Goal: Task Accomplishment & Management: Use online tool/utility

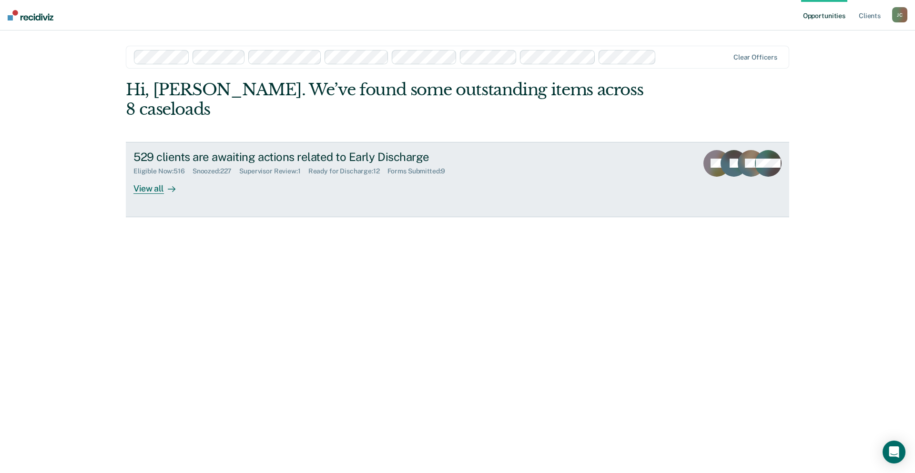
click at [160, 175] on div "View all" at bounding box center [159, 184] width 53 height 19
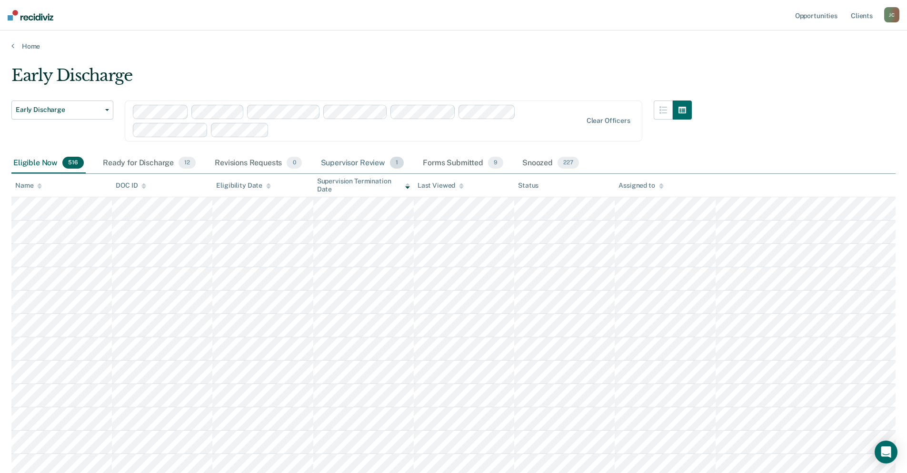
click at [338, 163] on div "Supervisor Review 1" at bounding box center [362, 163] width 87 height 21
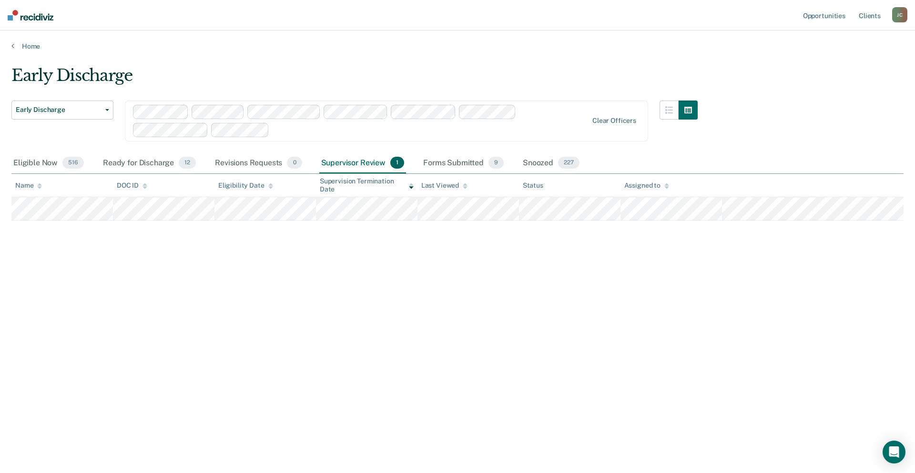
drag, startPoint x: 46, startPoint y: 161, endPoint x: 318, endPoint y: 137, distance: 273.1
click at [46, 161] on div "Eligible Now 516" at bounding box center [48, 163] width 74 height 21
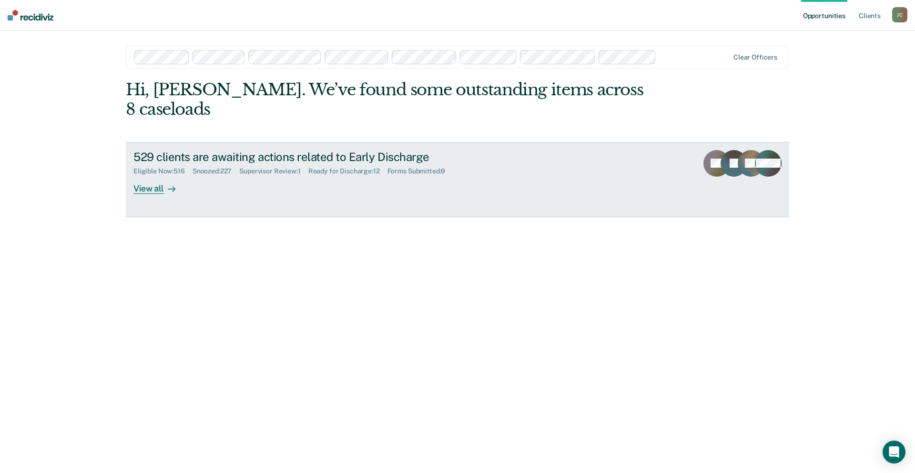
click at [288, 167] on div "Supervisor Review : 1" at bounding box center [273, 171] width 69 height 8
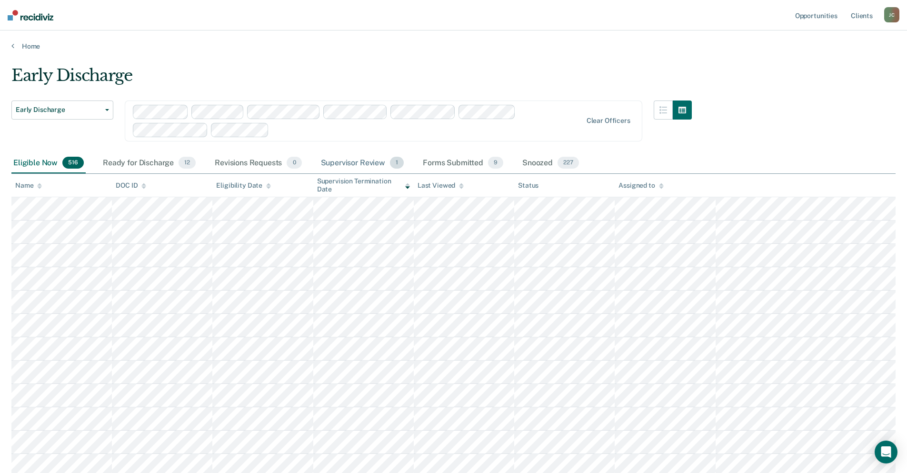
click at [363, 161] on div "Supervisor Review 1" at bounding box center [362, 163] width 87 height 21
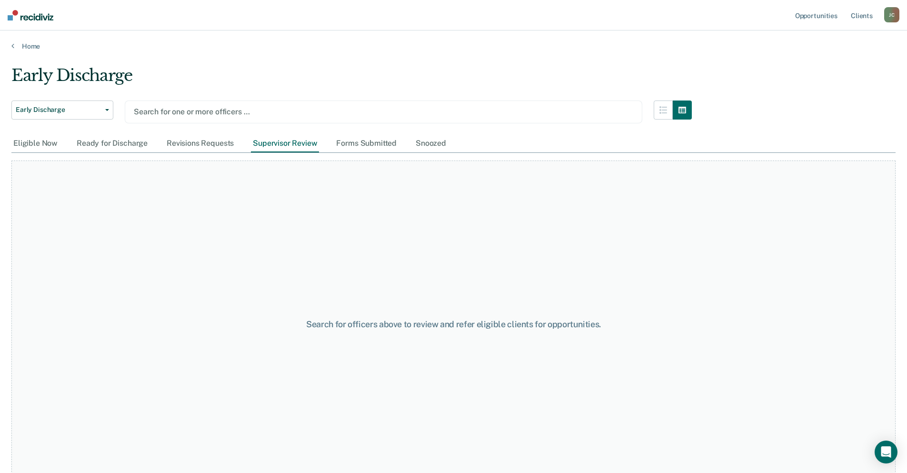
click at [181, 112] on div at bounding box center [384, 111] width 500 height 11
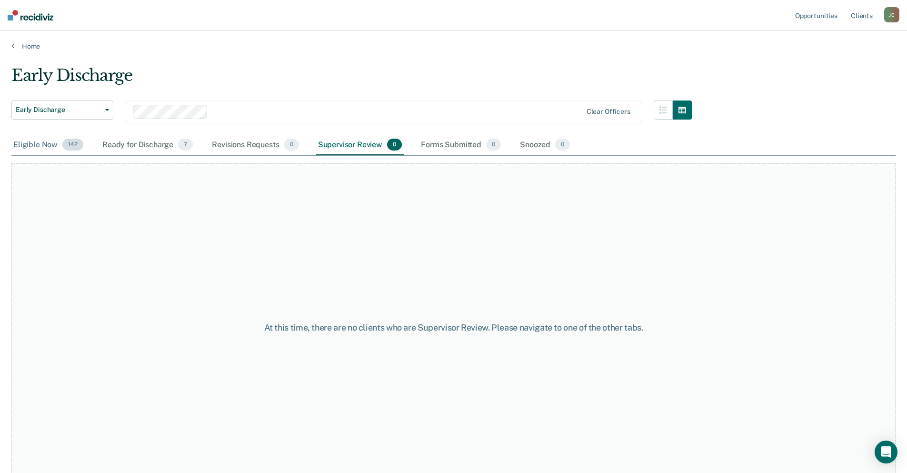
click at [50, 141] on div "Eligible Now 142" at bounding box center [48, 145] width 74 height 21
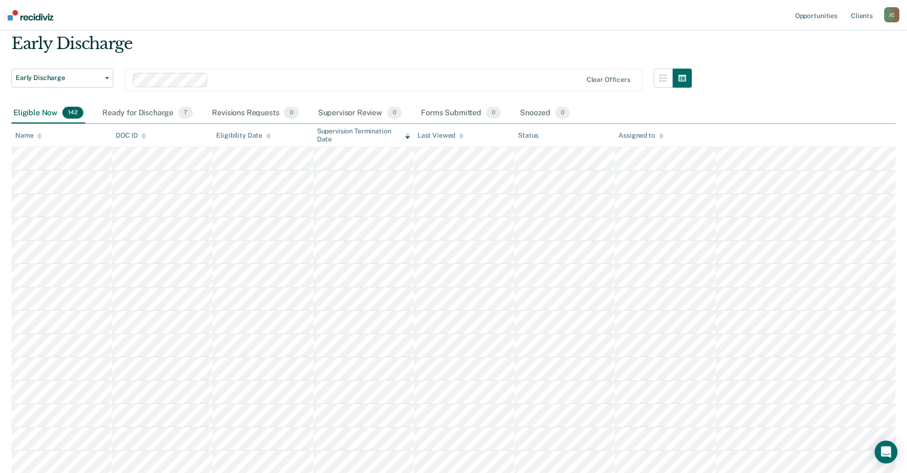
scroll to position [48, 0]
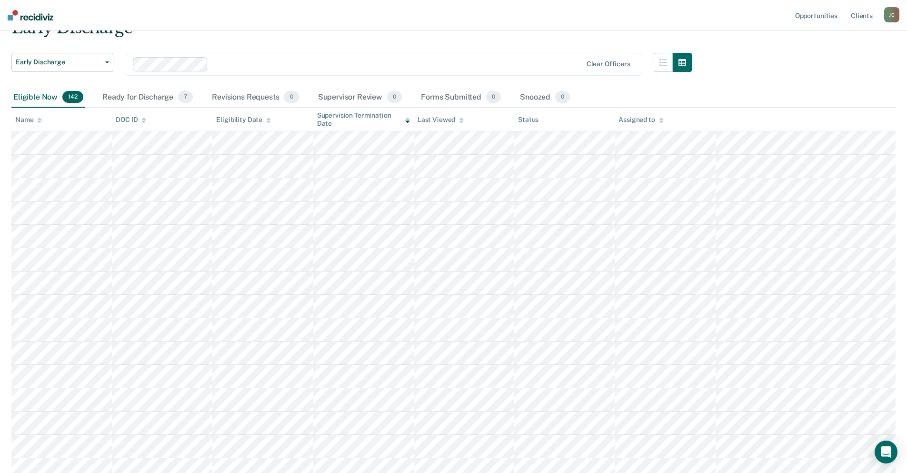
click at [40, 120] on icon at bounding box center [39, 120] width 5 height 6
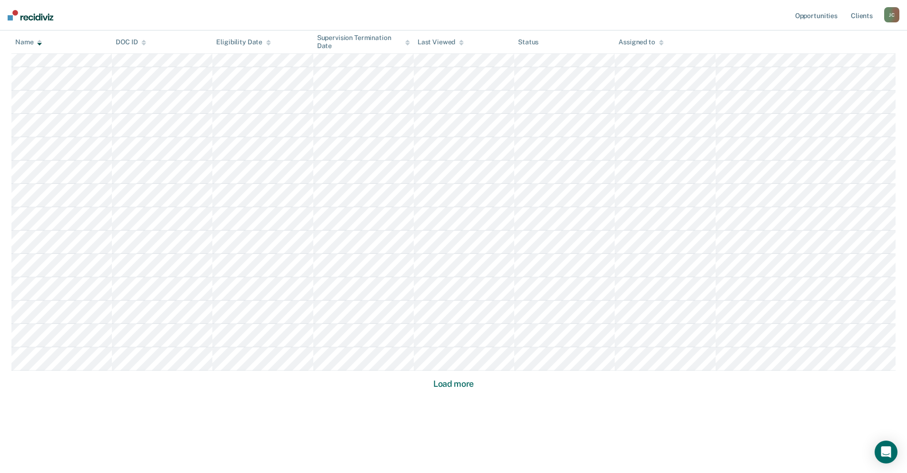
scroll to position [509, 0]
click at [455, 384] on button "Load more" at bounding box center [454, 383] width 46 height 11
click at [457, 383] on button "Load more" at bounding box center [454, 383] width 46 height 11
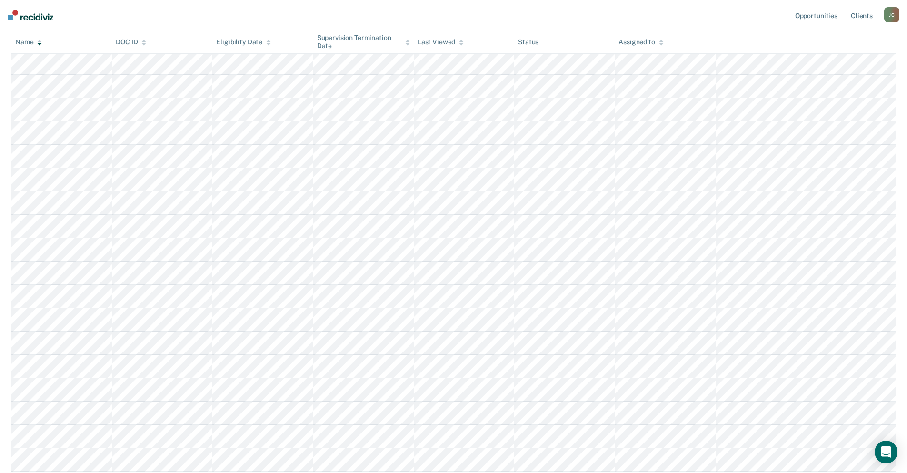
scroll to position [1910, 0]
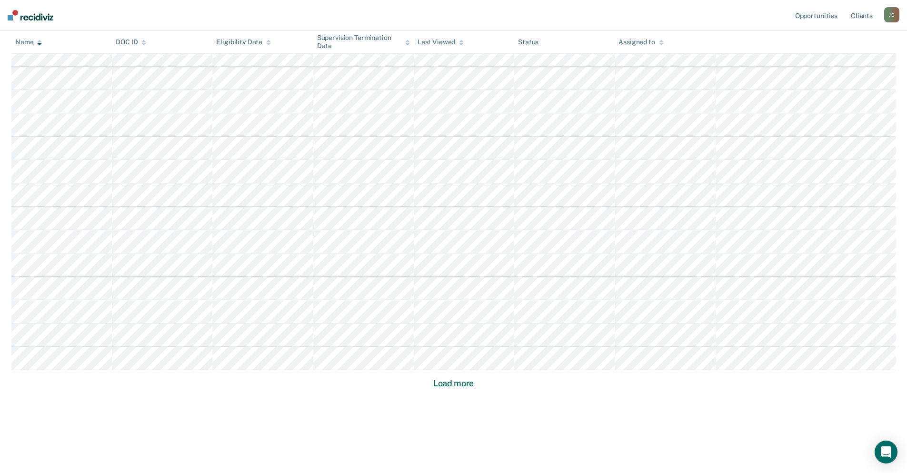
click at [461, 385] on button "Load more" at bounding box center [454, 383] width 46 height 11
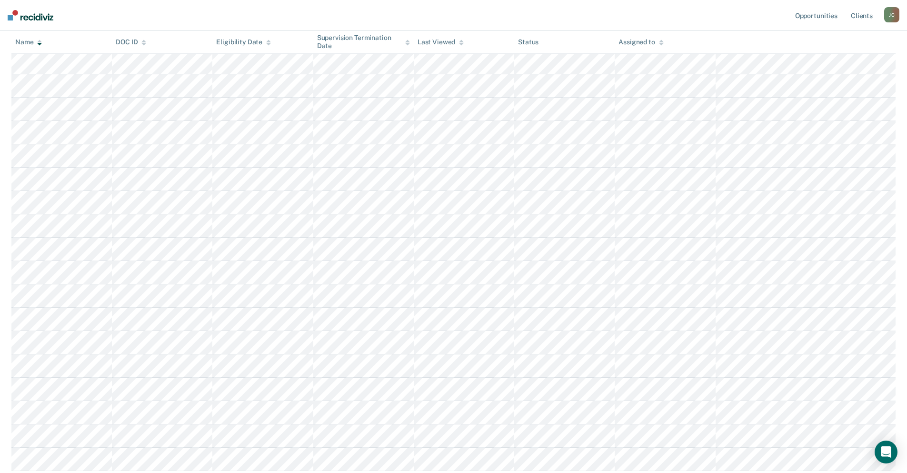
scroll to position [2610, 0]
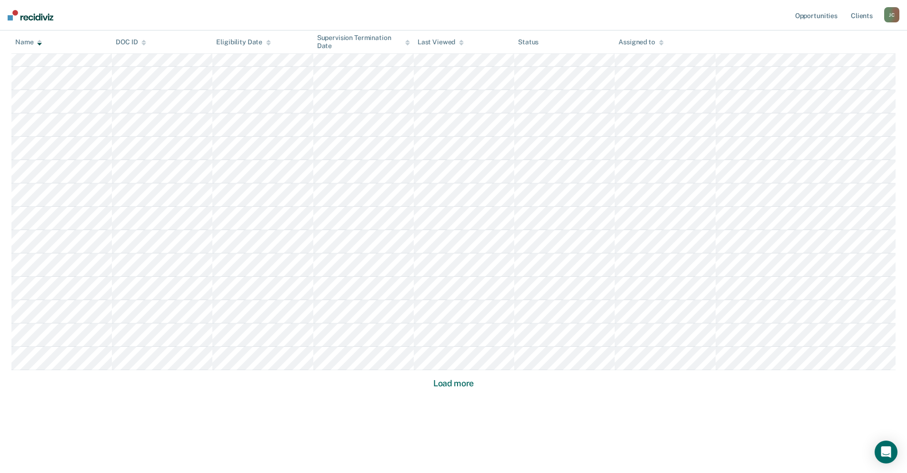
click at [461, 382] on button "Load more" at bounding box center [454, 383] width 46 height 11
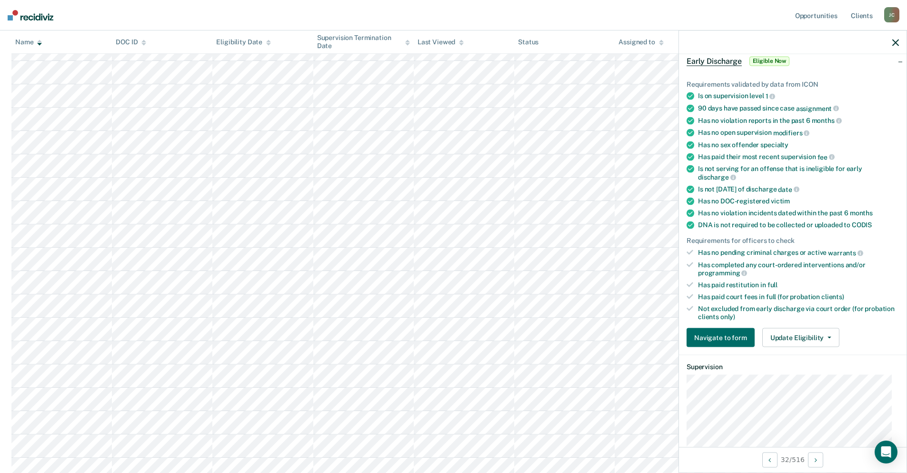
scroll to position [95, 0]
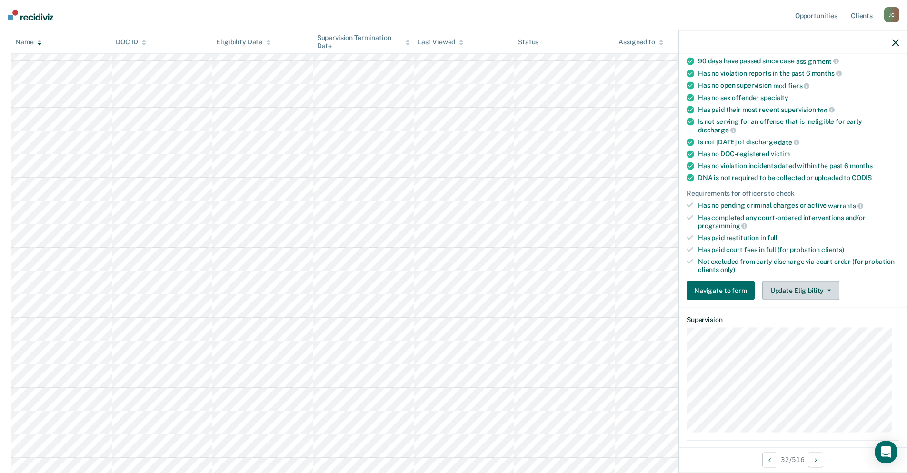
click at [790, 292] on button "Update Eligibility" at bounding box center [801, 290] width 77 height 19
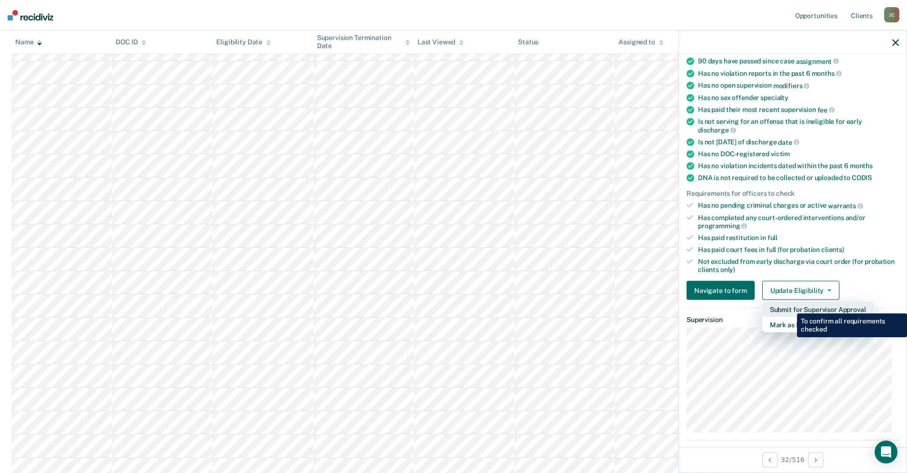
click at [790, 306] on button "Submit for Supervisor Approval" at bounding box center [818, 309] width 111 height 15
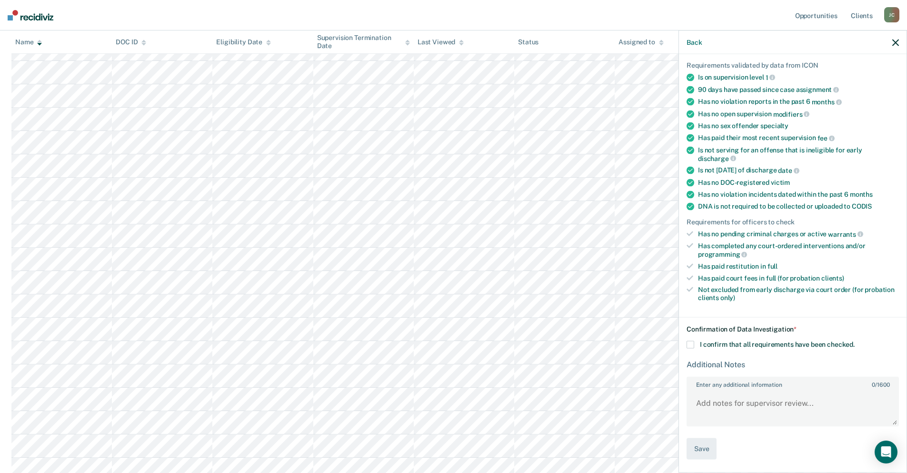
scroll to position [66, 0]
click at [692, 348] on span at bounding box center [691, 346] width 8 height 8
click at [855, 342] on input "I confirm that all requirements have been checked." at bounding box center [855, 342] width 0 height 0
click at [705, 454] on button "Save" at bounding box center [702, 449] width 30 height 21
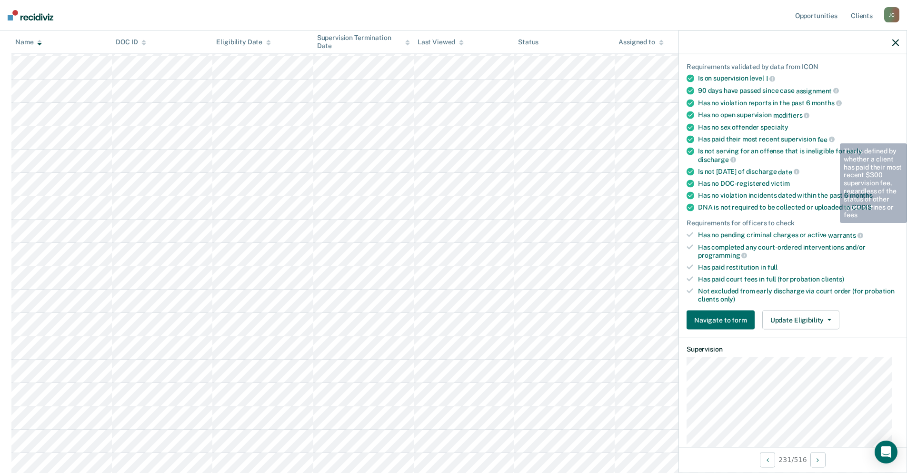
scroll to position [0, 0]
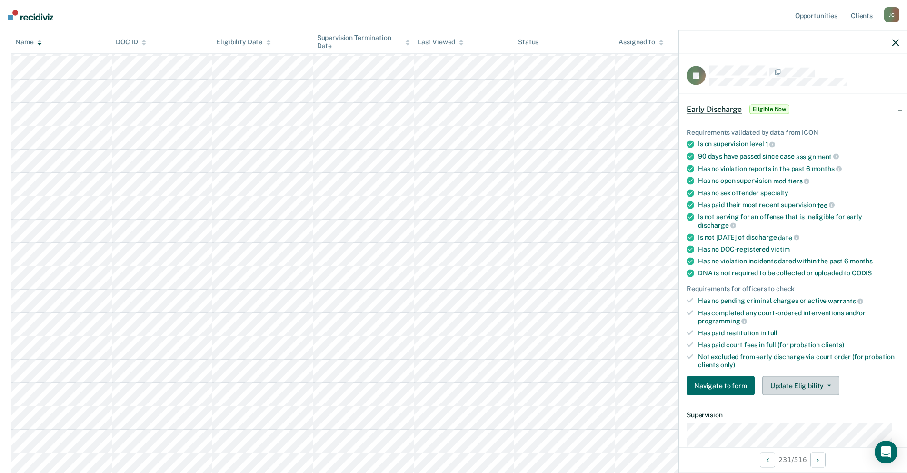
click at [805, 387] on button "Update Eligibility" at bounding box center [801, 385] width 77 height 19
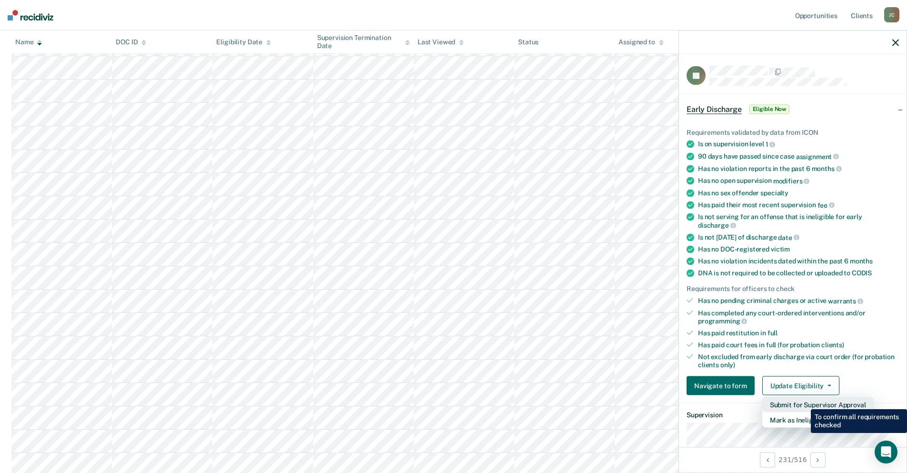
click at [804, 402] on button "Submit for Supervisor Approval" at bounding box center [818, 404] width 111 height 15
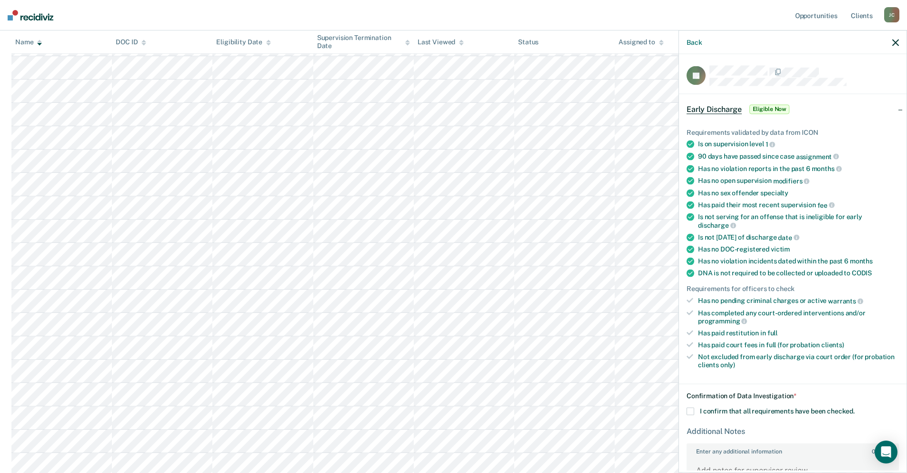
click at [690, 411] on span at bounding box center [691, 412] width 8 height 8
click at [855, 408] on input "I confirm that all requirements have been checked." at bounding box center [855, 408] width 0 height 0
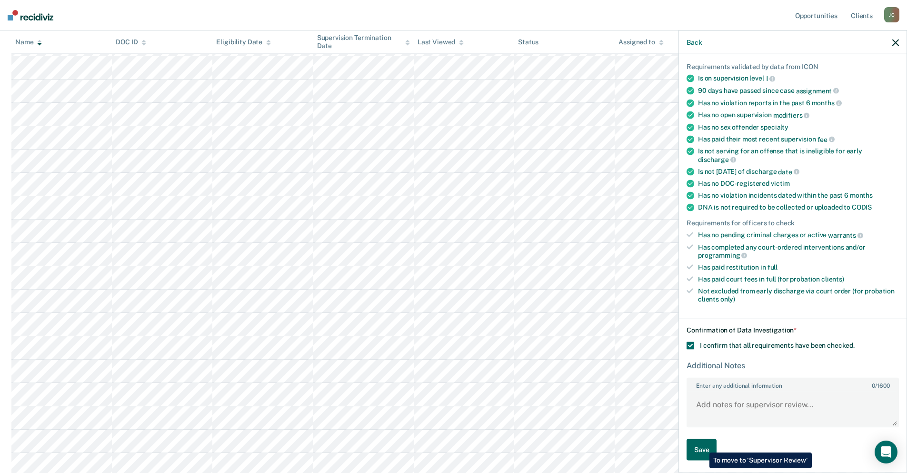
click at [703, 445] on button "Save" at bounding box center [702, 449] width 30 height 21
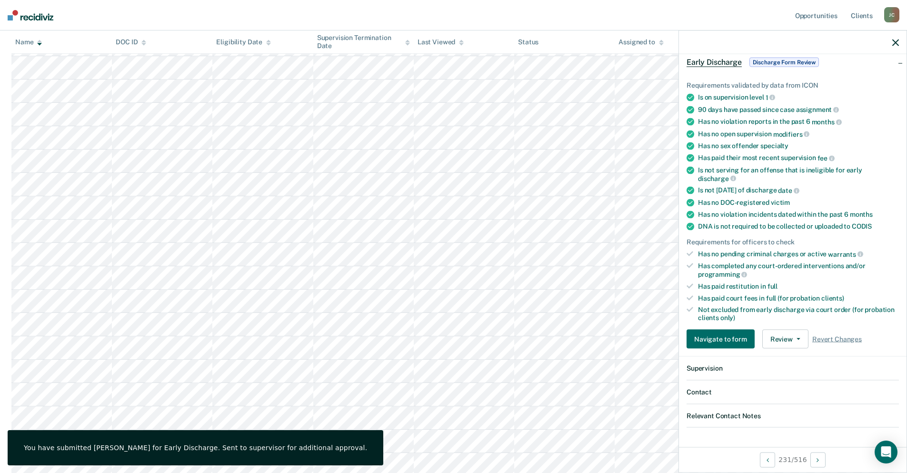
scroll to position [0, 0]
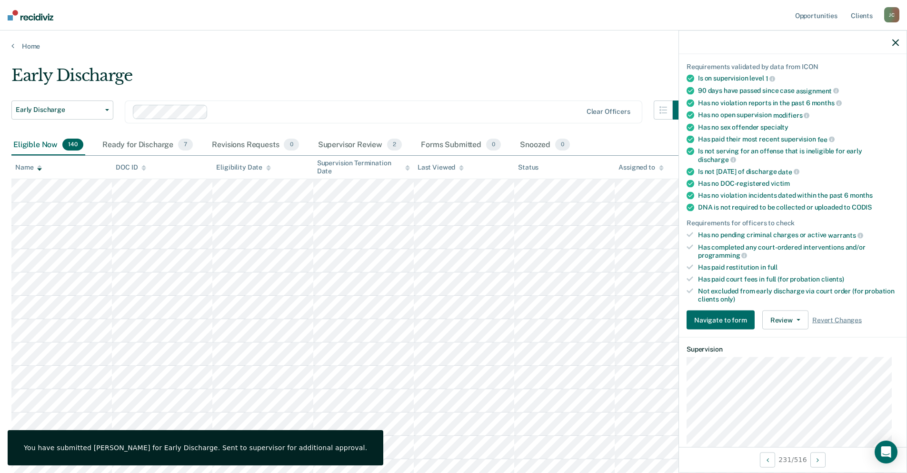
click at [357, 74] on div "Early Discharge" at bounding box center [351, 79] width 681 height 27
click at [360, 141] on div "Supervisor Review 2" at bounding box center [360, 145] width 88 height 21
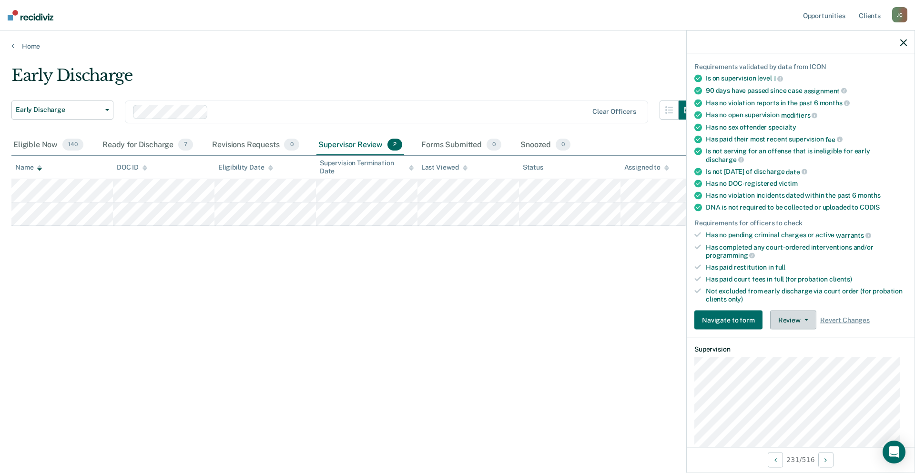
click at [800, 322] on button "Review" at bounding box center [793, 320] width 46 height 19
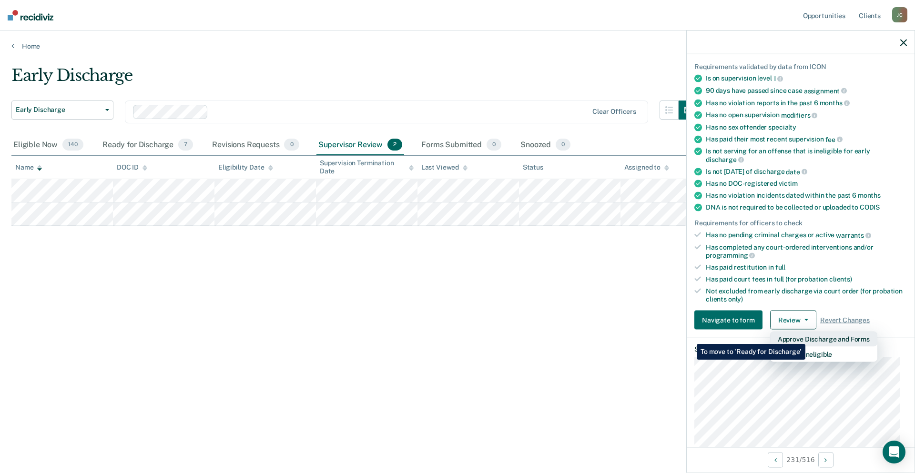
click at [805, 337] on button "Approve Discharge and Forms" at bounding box center [823, 339] width 107 height 15
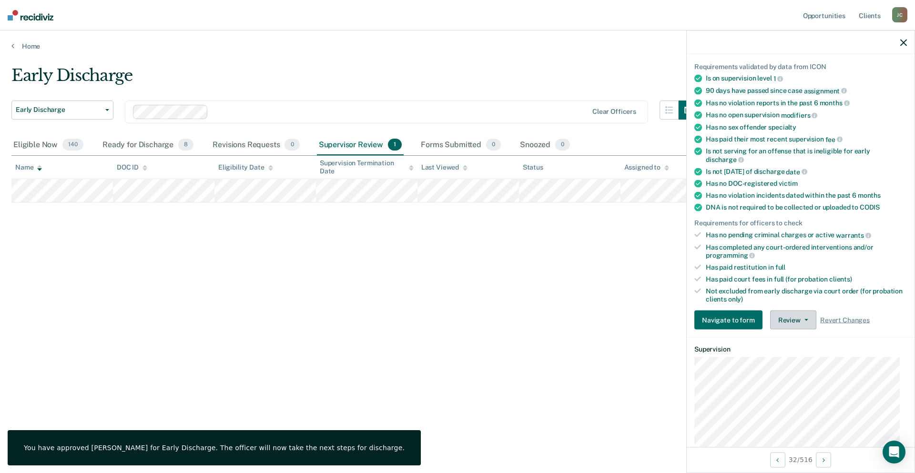
click at [790, 317] on button "Review" at bounding box center [793, 320] width 46 height 19
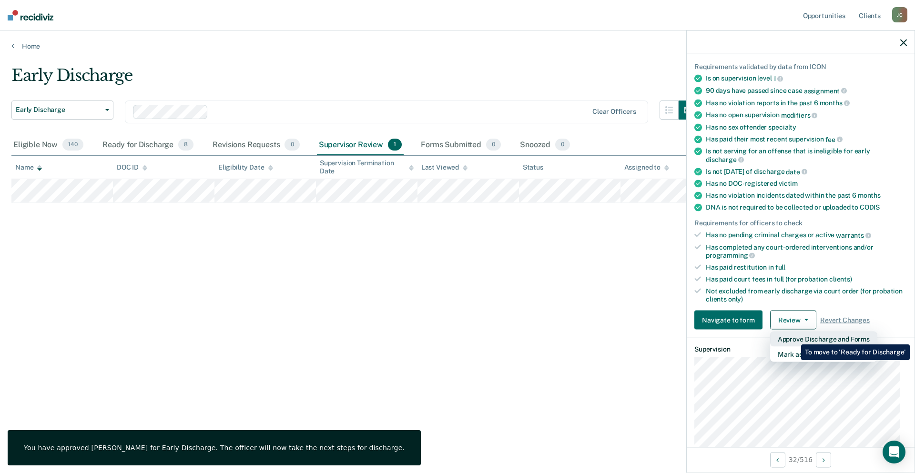
click at [794, 337] on button "Approve Discharge and Forms" at bounding box center [823, 339] width 107 height 15
